Goal: Transaction & Acquisition: Book appointment/travel/reservation

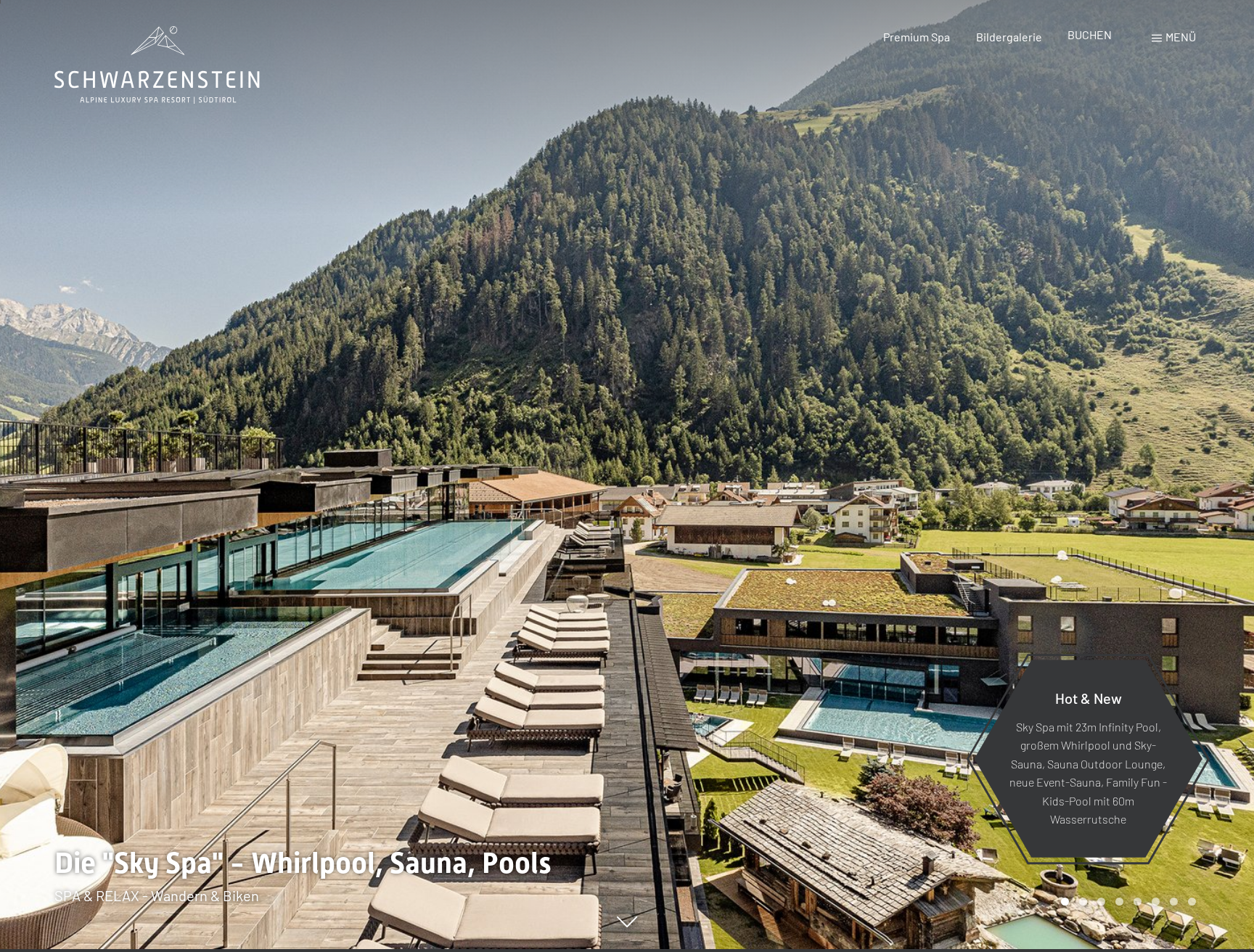
scroll to position [3, 0]
click at [1084, 32] on span "BUCHEN" at bounding box center [1089, 35] width 44 height 14
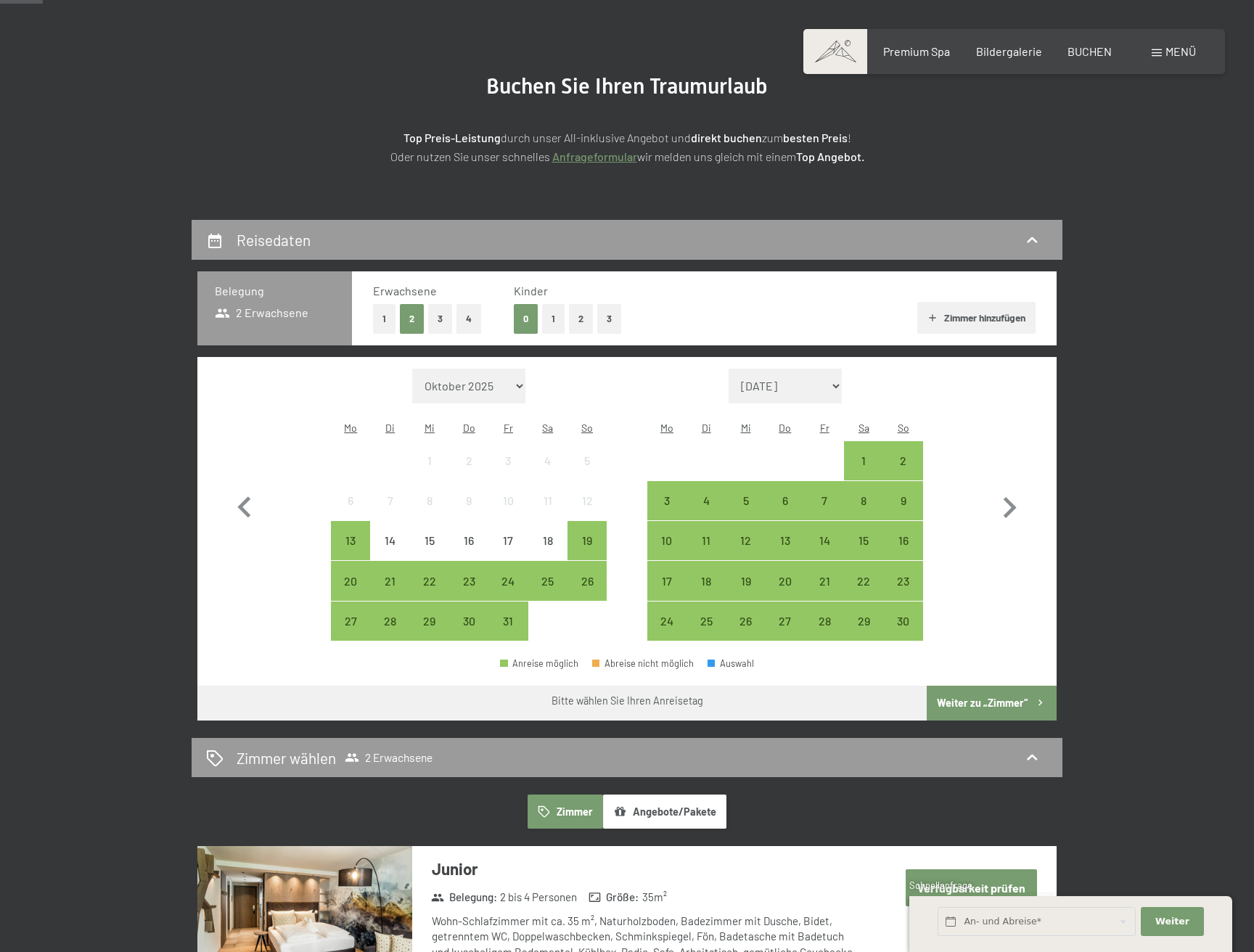
scroll to position [169, 0]
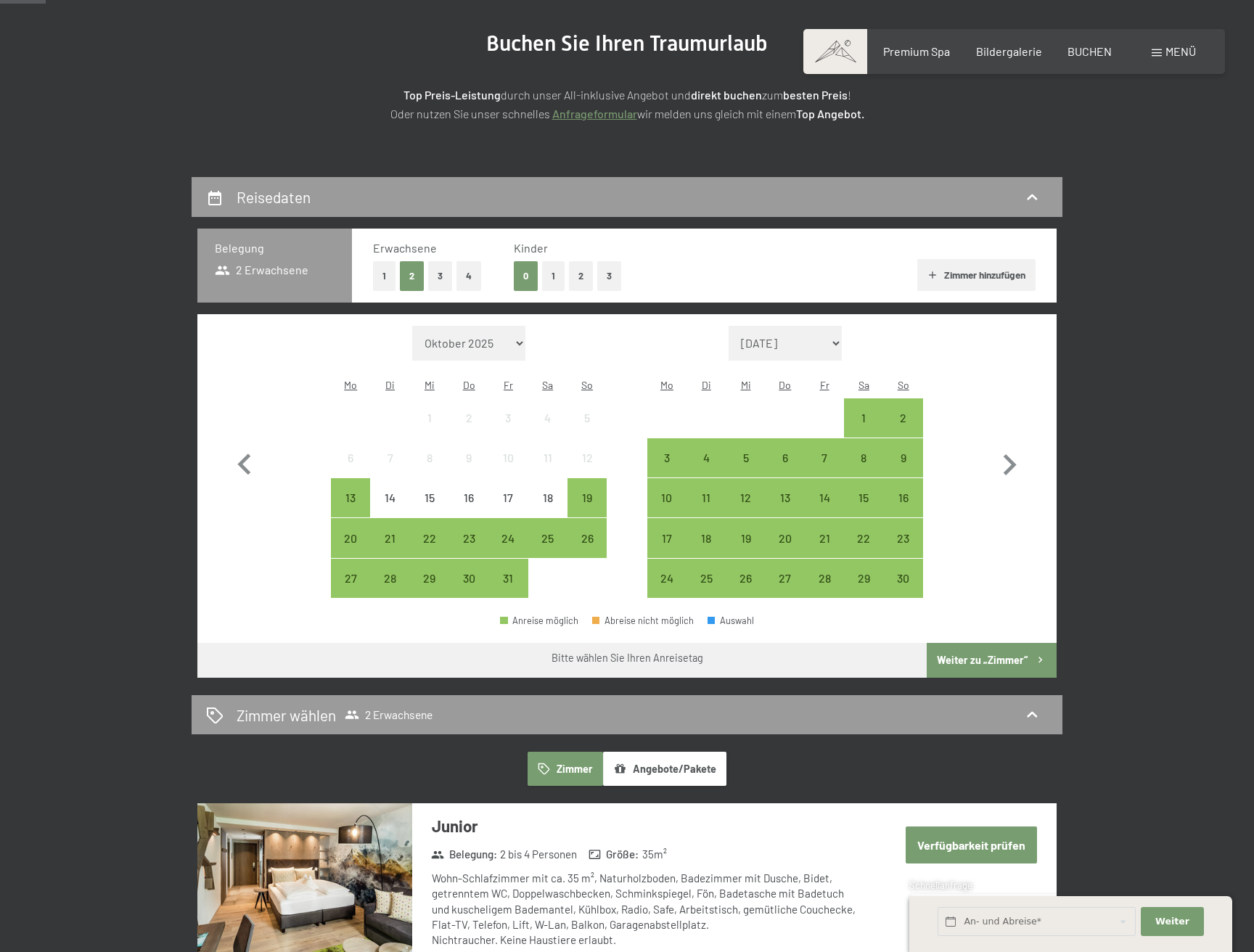
click at [549, 512] on span "Einwilligung Marketing*" at bounding box center [548, 517] width 120 height 14
click at [481, 512] on input "Einwilligung Marketing*" at bounding box center [473, 517] width 14 height 14
click at [544, 517] on span "Einwilligung Marketing*" at bounding box center [548, 517] width 120 height 14
click at [481, 517] on input "Einwilligung Marketing*" at bounding box center [473, 517] width 14 height 14
click at [548, 517] on span "Einwilligung Marketing*" at bounding box center [548, 517] width 120 height 14
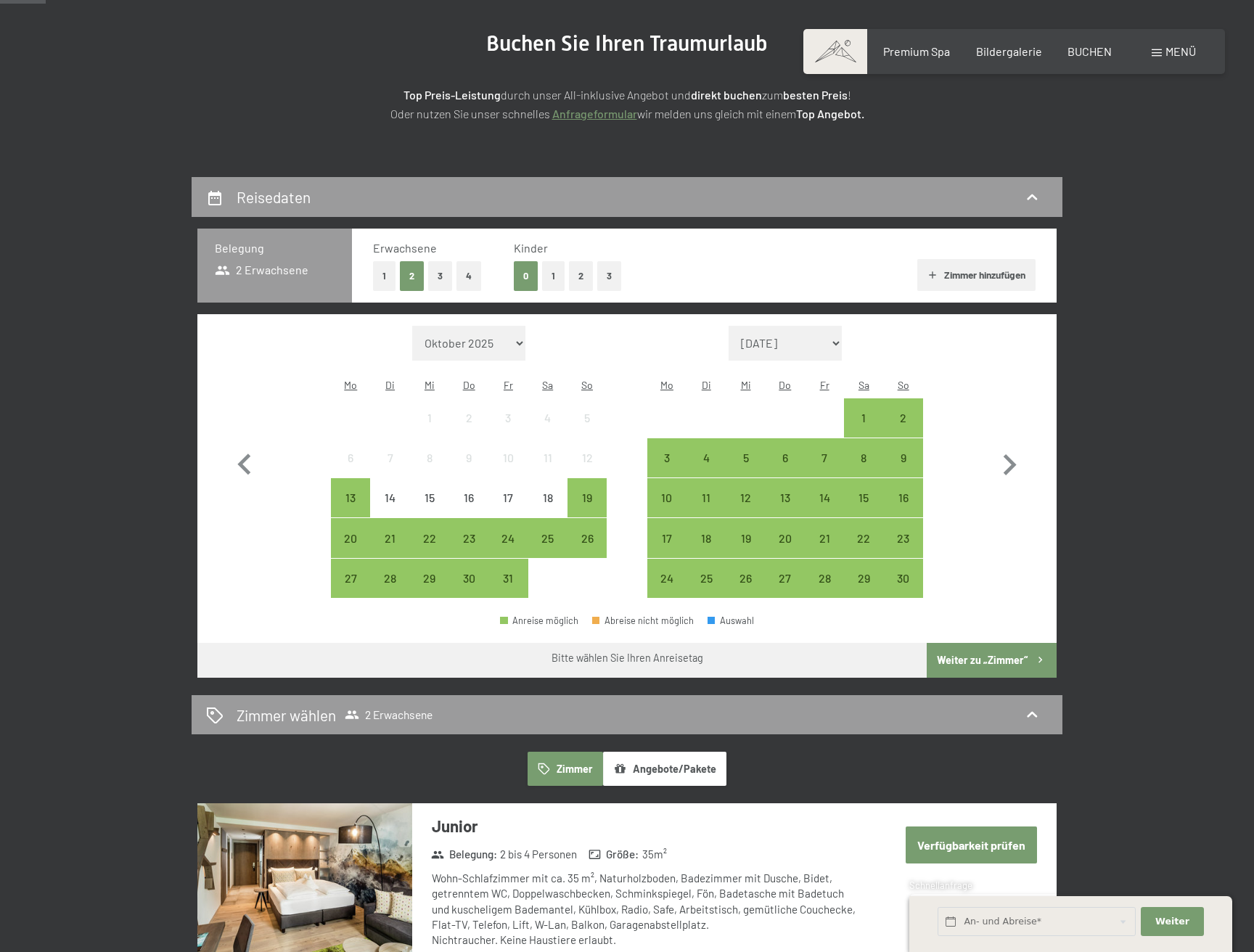
click at [481, 517] on input "Einwilligung Marketing*" at bounding box center [473, 517] width 14 height 14
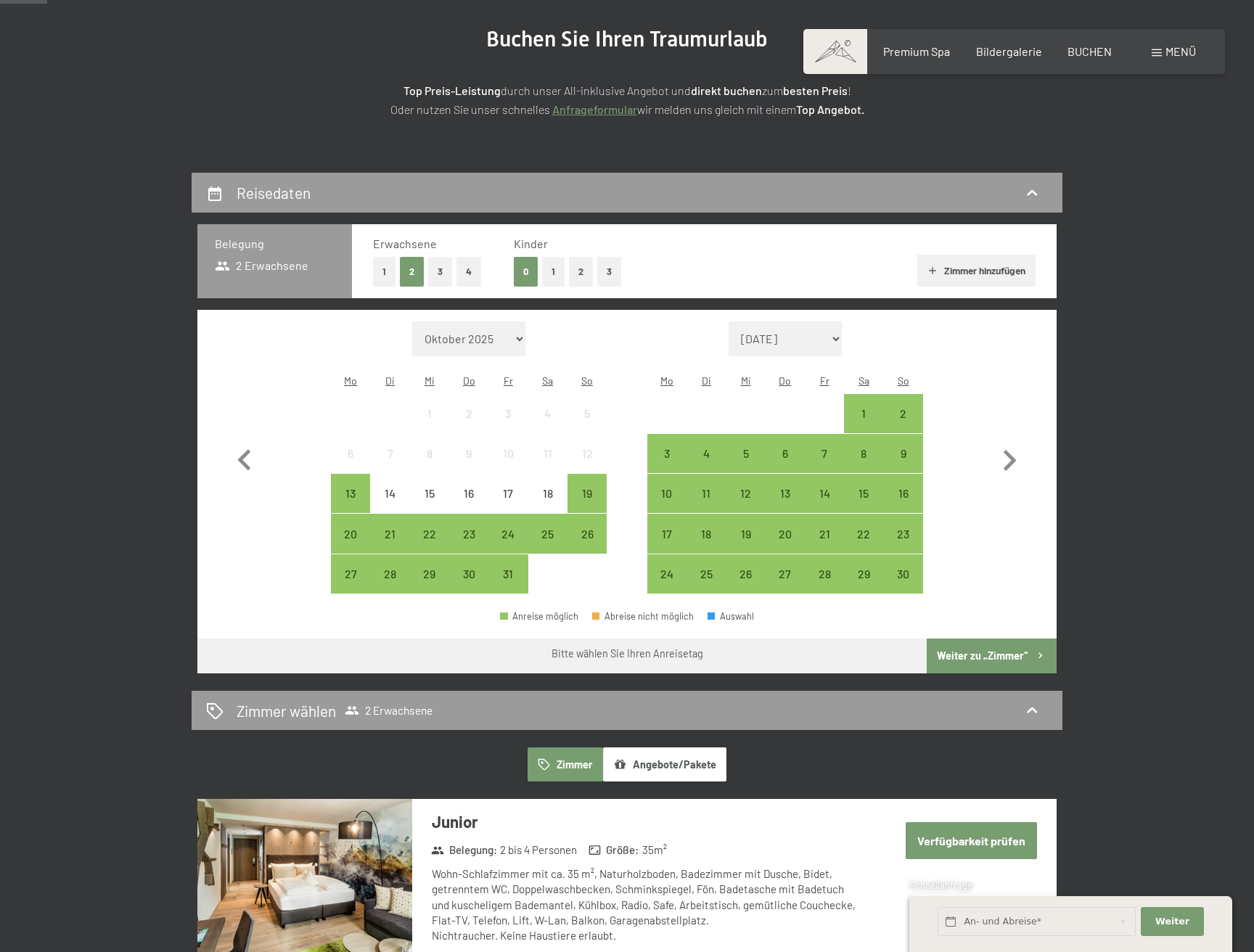
click at [548, 517] on span "Einwilligung Marketing*" at bounding box center [548, 517] width 120 height 14
click at [481, 517] on input "Einwilligung Marketing*" at bounding box center [473, 517] width 14 height 14
click at [550, 511] on span "Einwilligung Marketing*" at bounding box center [548, 517] width 120 height 14
click at [481, 511] on input "Einwilligung Marketing*" at bounding box center [473, 517] width 14 height 14
checkbox input "false"
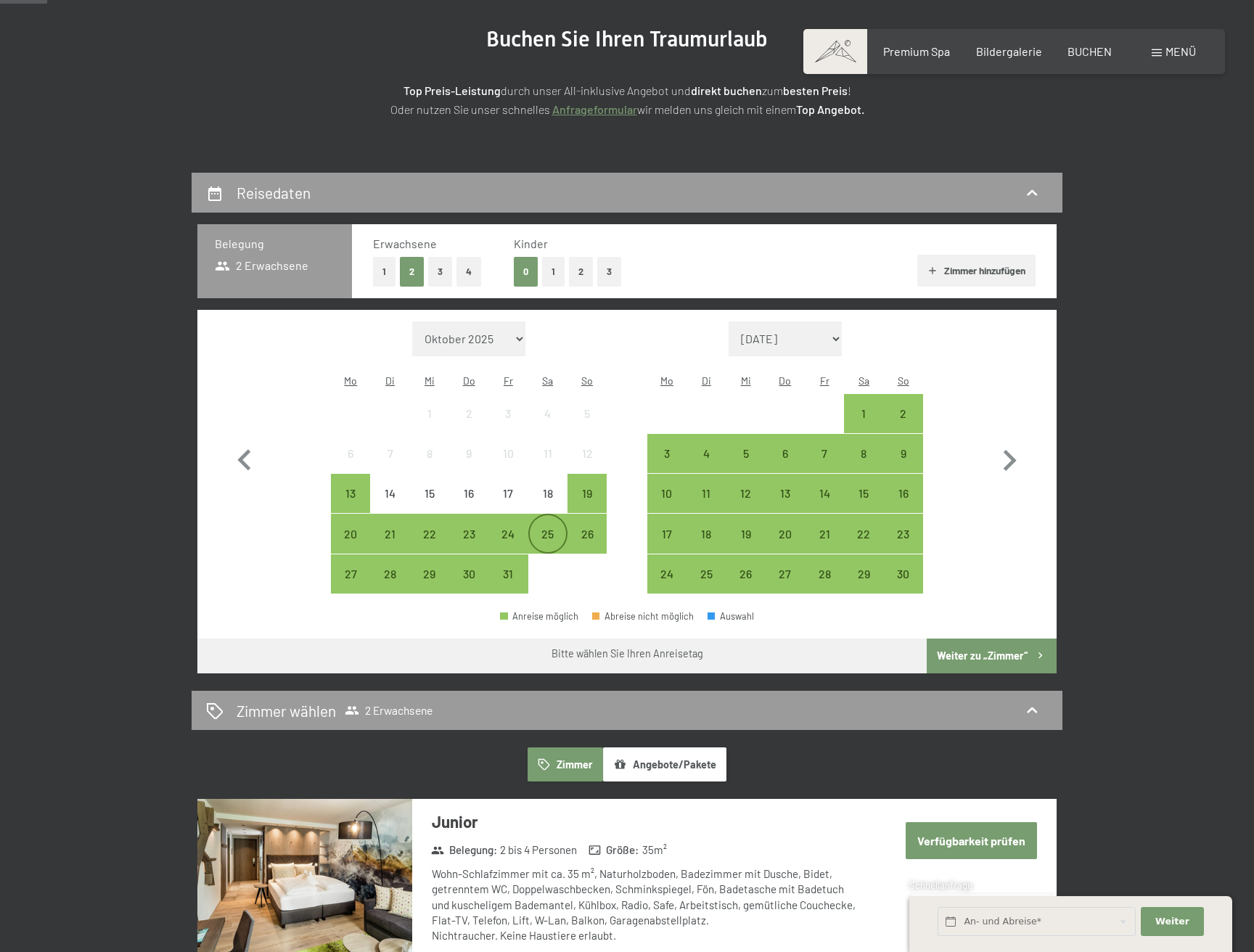
click at [550, 529] on div "25" at bounding box center [548, 547] width 36 height 36
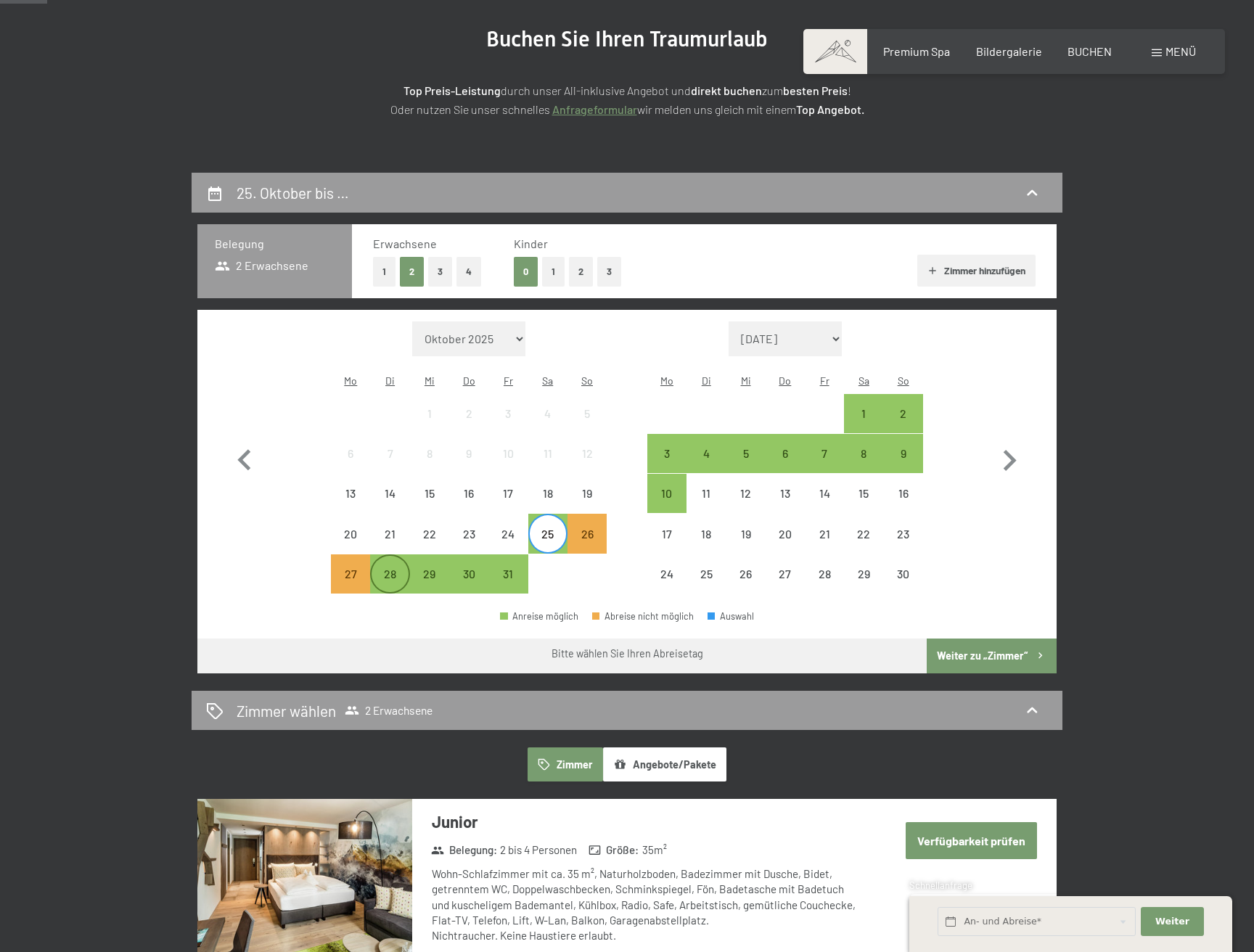
click at [389, 569] on div "28" at bounding box center [389, 587] width 36 height 36
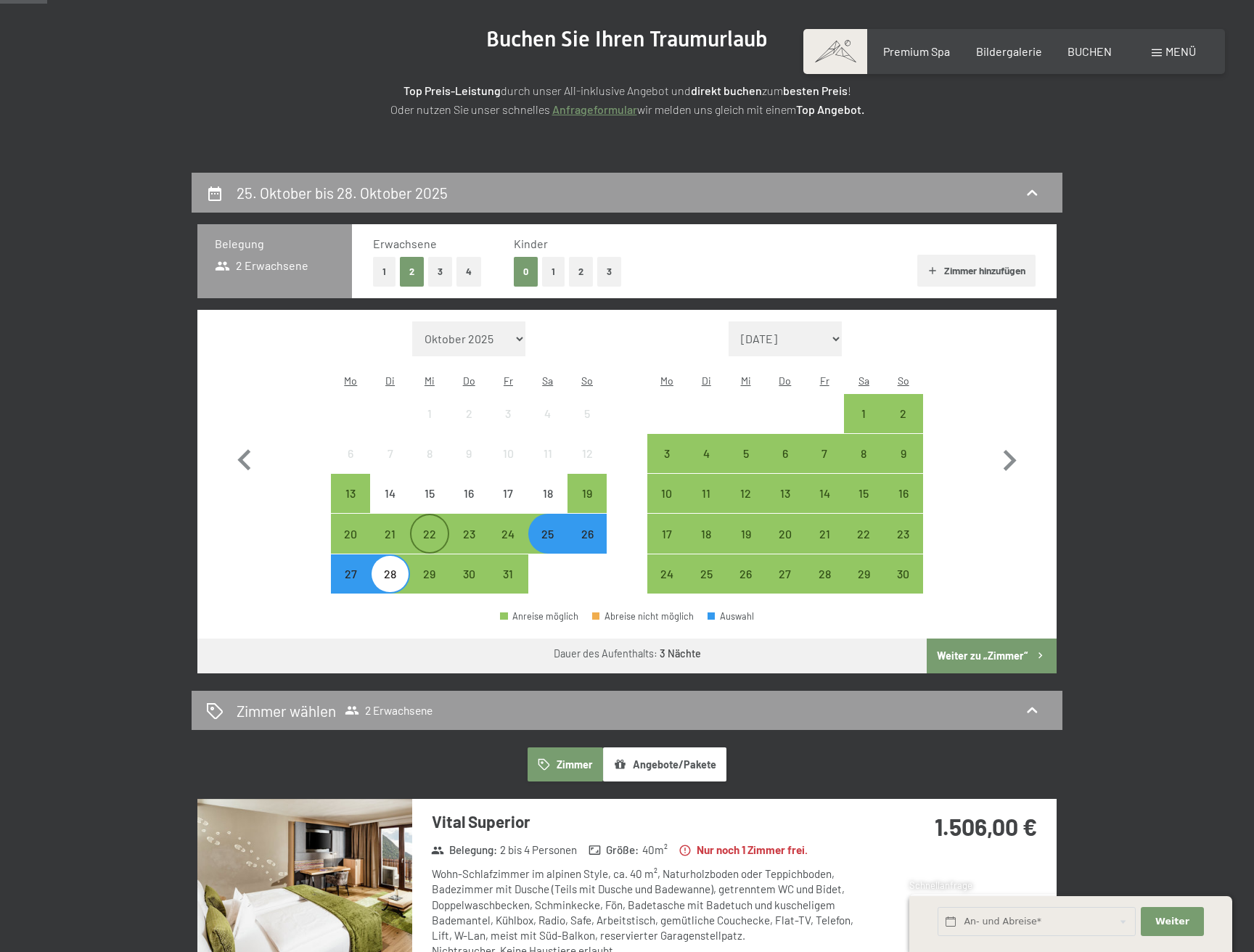
click at [434, 529] on div "22" at bounding box center [429, 547] width 36 height 36
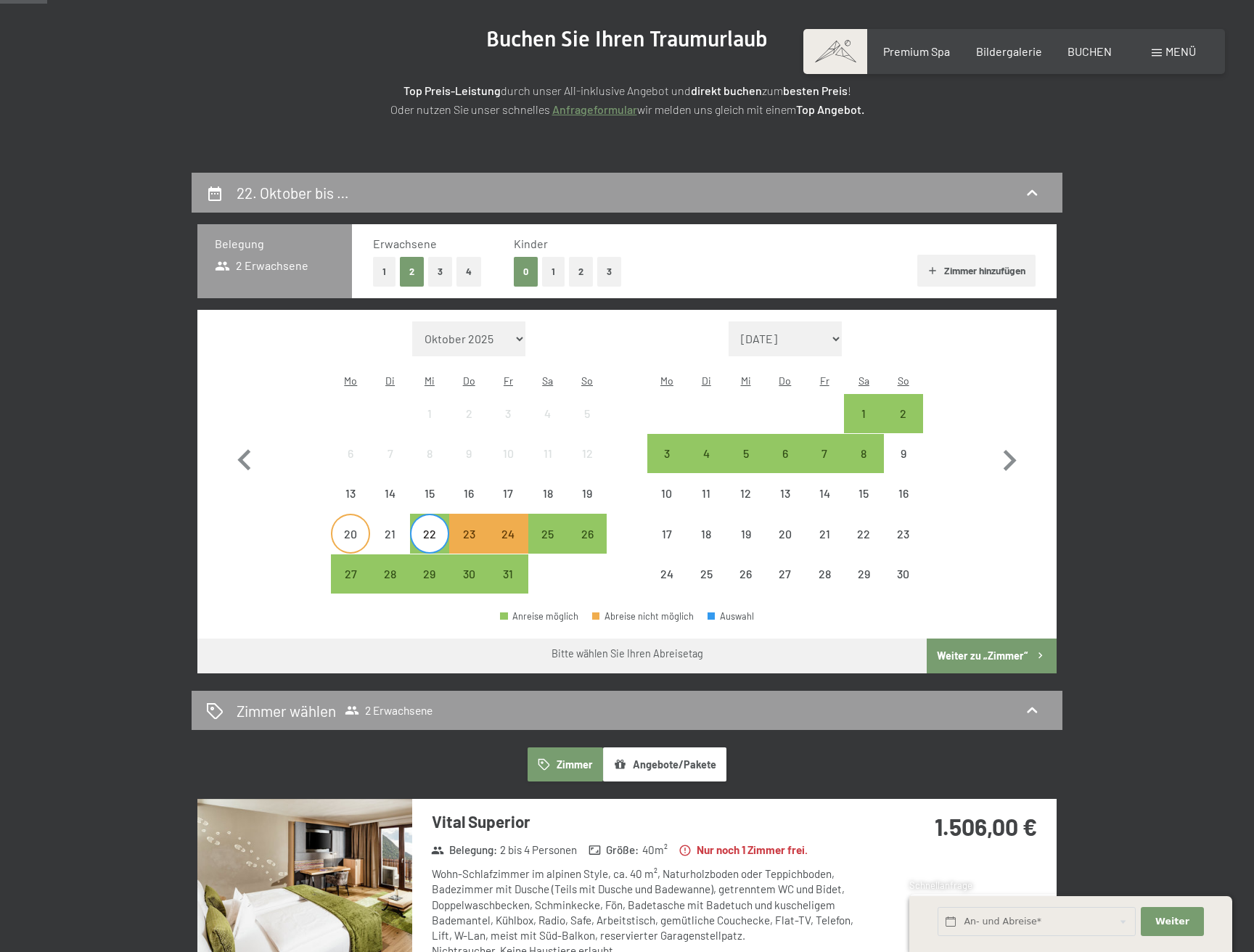
click at [347, 529] on div "20" at bounding box center [350, 547] width 36 height 36
click at [589, 488] on div "19" at bounding box center [587, 506] width 36 height 36
click at [349, 529] on div "20" at bounding box center [350, 547] width 36 height 36
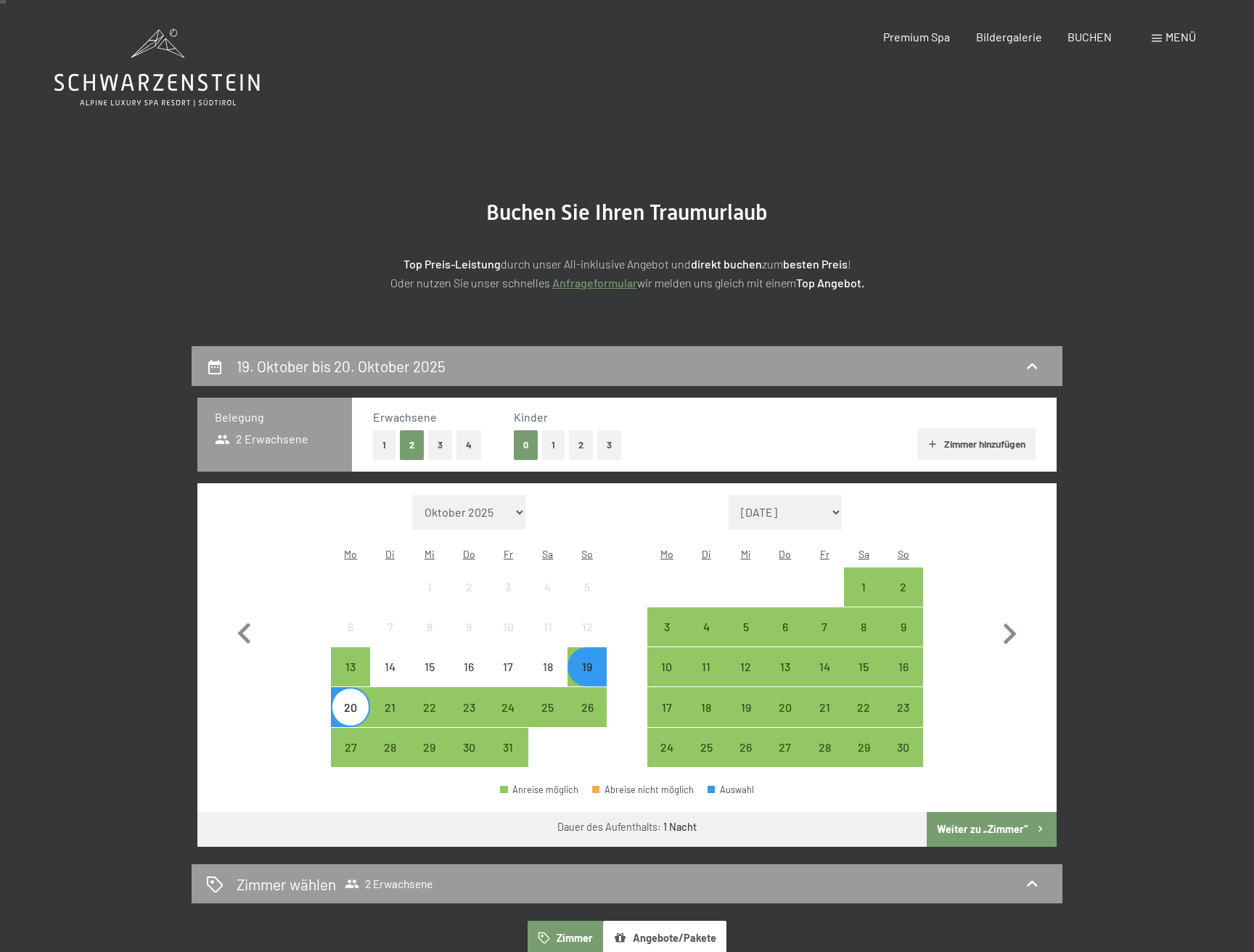
scroll to position [0, 0]
